Goal: Entertainment & Leisure: Consume media (video, audio)

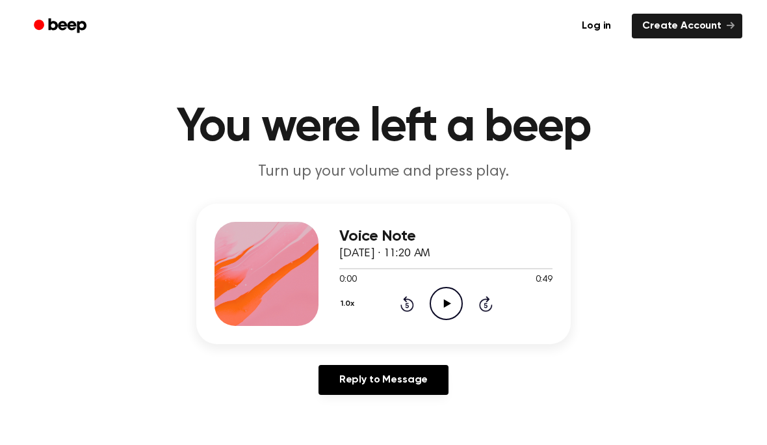
click at [449, 310] on icon "Play Audio" at bounding box center [446, 303] width 33 height 33
click at [458, 309] on icon "Pause Audio" at bounding box center [446, 303] width 33 height 33
click at [450, 303] on icon at bounding box center [447, 303] width 7 height 8
click at [412, 307] on icon at bounding box center [408, 304] width 14 height 16
click at [410, 301] on icon at bounding box center [408, 304] width 14 height 16
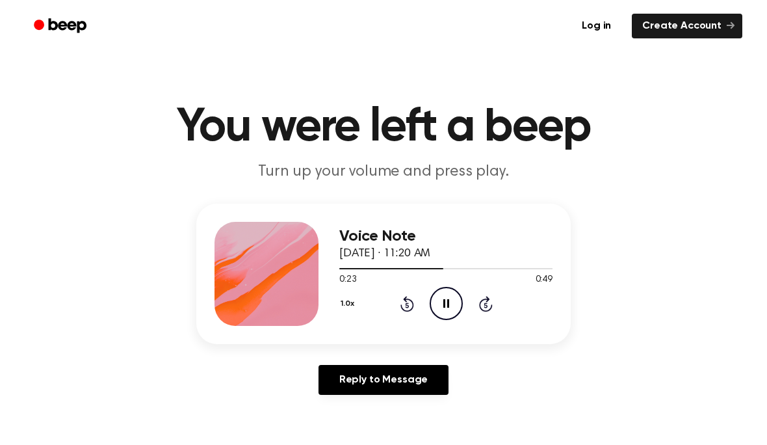
click at [411, 299] on icon "Rewind 5 seconds" at bounding box center [407, 303] width 14 height 17
click at [416, 379] on link "Reply to Message" at bounding box center [384, 380] width 130 height 30
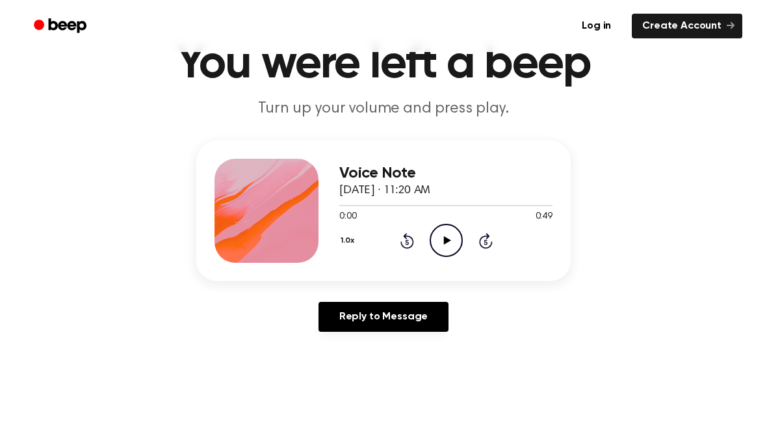
scroll to position [61, 0]
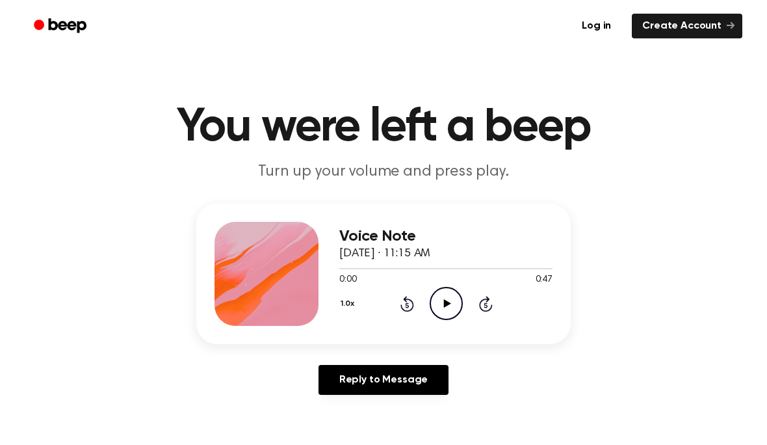
scroll to position [12, 0]
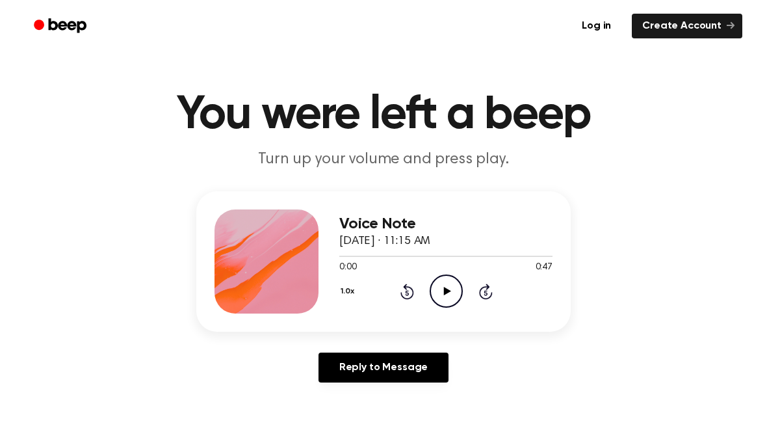
click at [449, 300] on icon "Play Audio" at bounding box center [446, 290] width 33 height 33
click at [434, 284] on icon "Play Audio" at bounding box center [446, 290] width 33 height 33
